Goal: Information Seeking & Learning: Learn about a topic

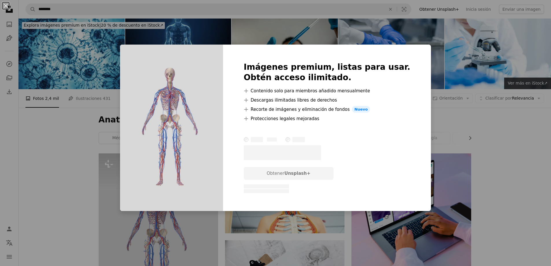
scroll to position [116, 0]
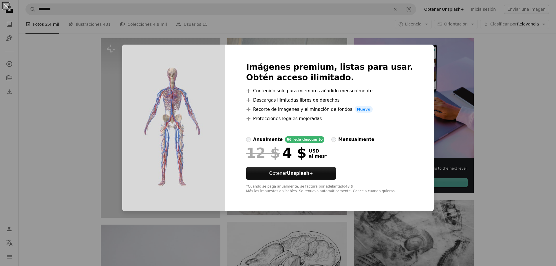
click at [533, 66] on div "An X shape Imágenes premium, listas para usar. Obtén acceso ilimitado. A plus s…" at bounding box center [278, 133] width 556 height 266
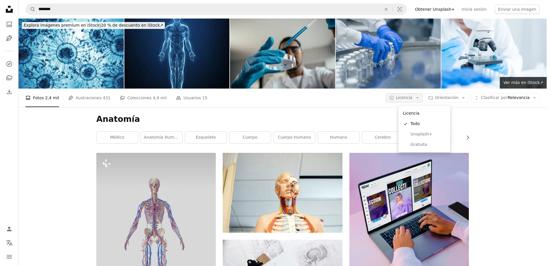
click at [423, 101] on button "A copyright icon © Licencia Arrow down" at bounding box center [404, 97] width 37 height 9
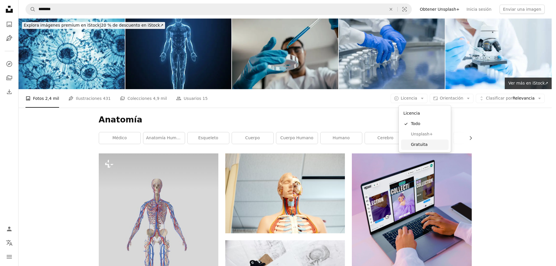
click at [419, 142] on span "Gratuita" at bounding box center [428, 145] width 35 height 6
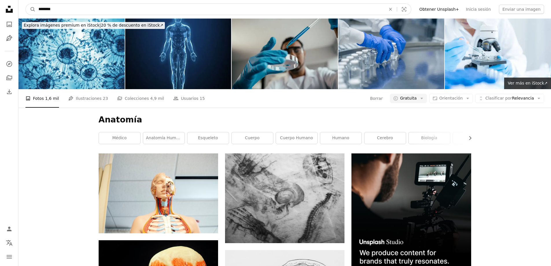
drag, startPoint x: 62, startPoint y: 9, endPoint x: 19, endPoint y: 5, distance: 42.7
click at [19, 5] on nav "A magnifying glass ******** An X shape Visual search Filters Obtener Unsplash+ …" at bounding box center [285, 9] width 533 height 19
type input "**********"
click button "A magnifying glass" at bounding box center [31, 9] width 10 height 11
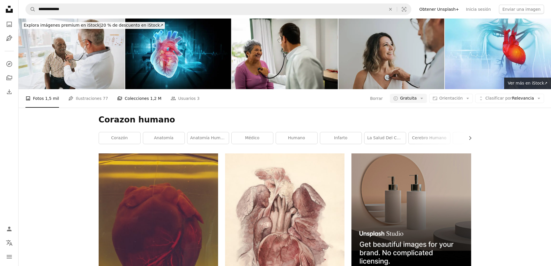
click at [134, 101] on link "A stack of folders Colecciones 1,2 M" at bounding box center [139, 98] width 44 height 19
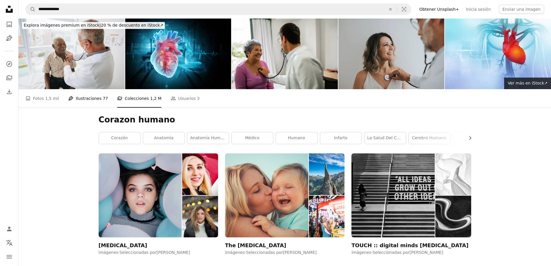
click at [86, 100] on link "Pen Tool Ilustraciones 77" at bounding box center [88, 98] width 40 height 19
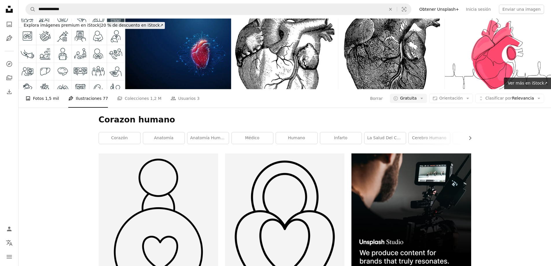
click at [42, 100] on link "A photo Fotos 1,5 mil" at bounding box center [42, 98] width 34 height 19
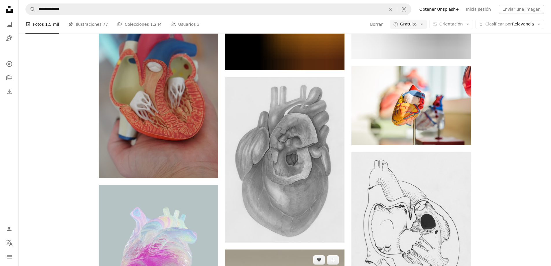
scroll to position [724, 0]
